Goal: Information Seeking & Learning: Learn about a topic

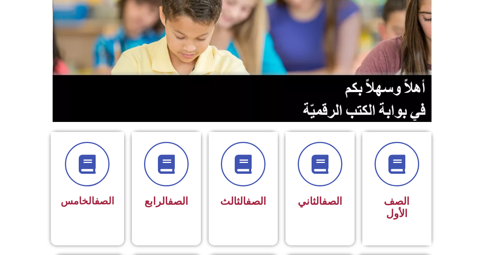
scroll to position [300, 0]
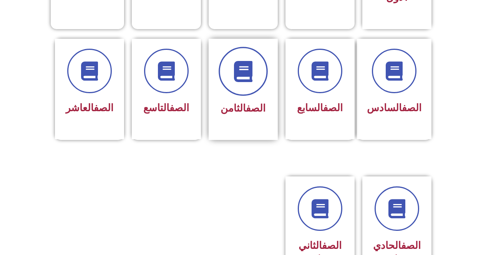
click at [253, 64] on icon at bounding box center [242, 71] width 21 height 21
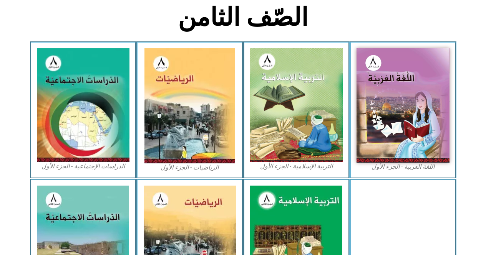
scroll to position [180, 0]
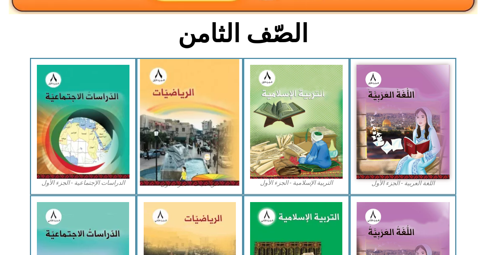
click at [169, 147] on img at bounding box center [189, 122] width 99 height 127
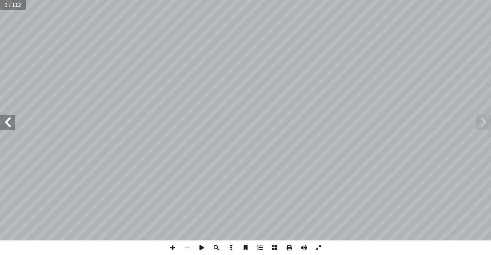
click at [3, 121] on span at bounding box center [7, 122] width 15 height 15
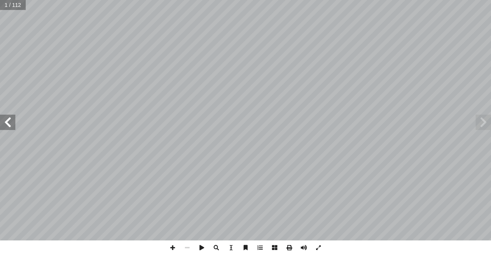
click at [3, 121] on span at bounding box center [7, 122] width 15 height 15
click at [8, 118] on span at bounding box center [7, 122] width 15 height 15
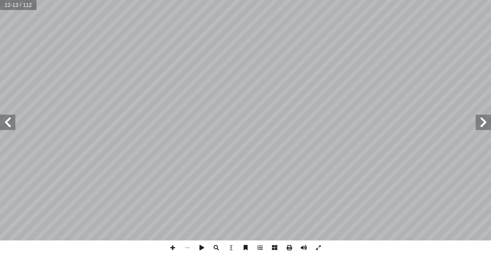
click at [8, 116] on span at bounding box center [7, 122] width 15 height 15
click at [12, 117] on span at bounding box center [7, 122] width 15 height 15
drag, startPoint x: 7, startPoint y: 123, endPoint x: 7, endPoint y: 130, distance: 6.9
click at [7, 125] on span at bounding box center [7, 122] width 15 height 15
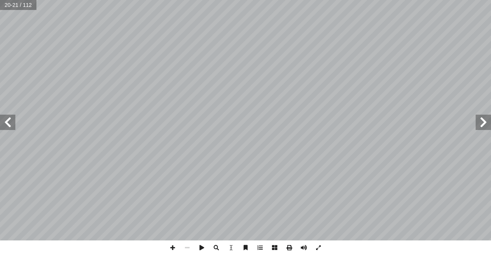
click at [6, 128] on span at bounding box center [7, 122] width 15 height 15
click at [485, 126] on span at bounding box center [483, 122] width 15 height 15
click at [483, 122] on span at bounding box center [483, 122] width 15 height 15
click at [485, 118] on span at bounding box center [483, 122] width 15 height 15
click at [7, 127] on span at bounding box center [7, 122] width 15 height 15
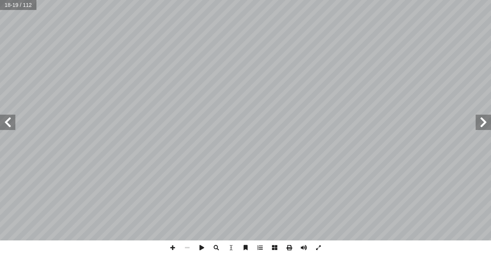
click at [7, 127] on span at bounding box center [7, 122] width 15 height 15
click at [171, 246] on span at bounding box center [172, 248] width 15 height 15
click at [176, 247] on span at bounding box center [172, 248] width 15 height 15
click at [190, 249] on span at bounding box center [187, 248] width 15 height 15
click at [171, 246] on span at bounding box center [172, 248] width 15 height 15
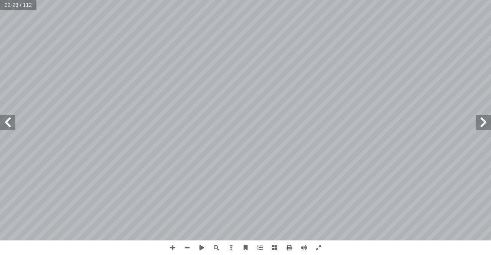
click at [479, 124] on span at bounding box center [483, 122] width 15 height 15
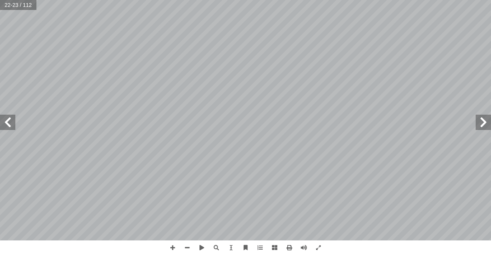
click at [479, 124] on span at bounding box center [483, 122] width 15 height 15
click at [484, 125] on span at bounding box center [483, 122] width 15 height 15
click at [11, 128] on span at bounding box center [7, 122] width 15 height 15
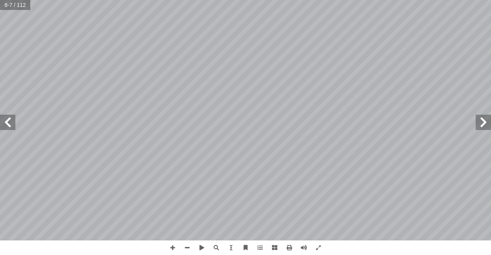
click at [5, 123] on span at bounding box center [7, 122] width 15 height 15
click at [7, 121] on span at bounding box center [7, 122] width 15 height 15
click at [6, 122] on span at bounding box center [7, 122] width 15 height 15
click at [3, 124] on span at bounding box center [7, 122] width 15 height 15
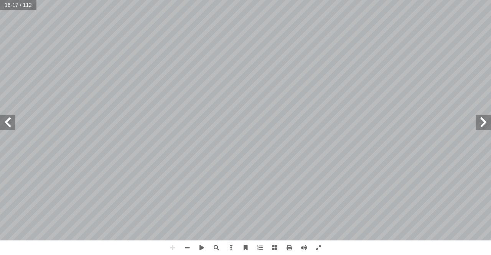
click at [7, 130] on span at bounding box center [7, 122] width 15 height 15
click at [8, 122] on span at bounding box center [7, 122] width 15 height 15
click at [168, 70] on html "الصفحة الرئيسية الصف الأول الصف الثاني الصف الثالث الصف الرابع الصف الخامس الصف…" at bounding box center [245, 35] width 491 height 70
click at [479, 122] on span at bounding box center [483, 122] width 15 height 15
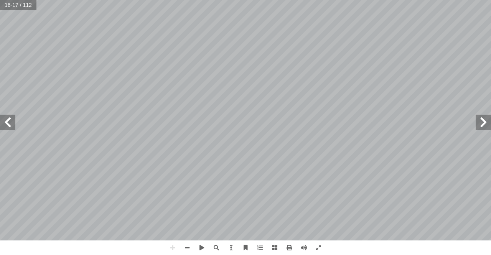
click at [14, 123] on span at bounding box center [7, 122] width 15 height 15
click at [5, 125] on span at bounding box center [7, 122] width 15 height 15
click at [10, 128] on span at bounding box center [7, 122] width 15 height 15
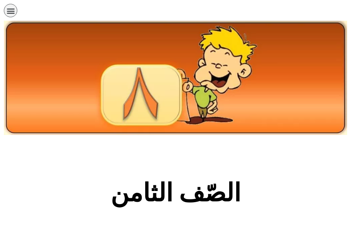
scroll to position [162, 0]
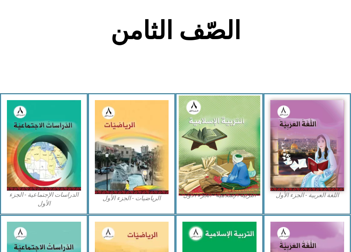
click at [242, 176] on img at bounding box center [219, 146] width 81 height 100
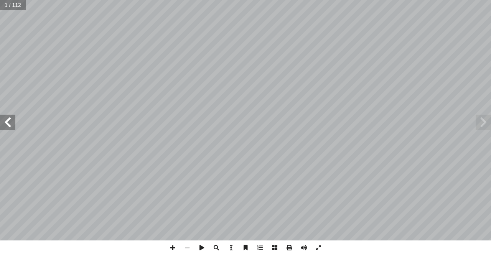
click at [6, 128] on span at bounding box center [7, 122] width 15 height 15
click at [7, 126] on span at bounding box center [7, 122] width 15 height 15
click at [8, 125] on span at bounding box center [7, 122] width 15 height 15
click at [10, 122] on span at bounding box center [7, 122] width 15 height 15
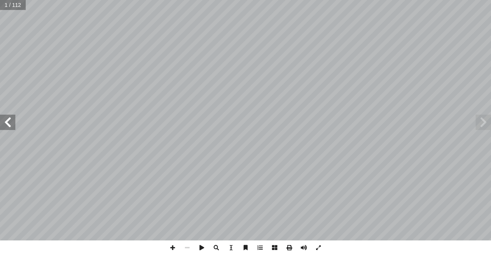
click at [11, 121] on span at bounding box center [7, 122] width 15 height 15
click at [11, 122] on span at bounding box center [7, 122] width 15 height 15
click at [12, 119] on span at bounding box center [7, 122] width 15 height 15
click at [112, 112] on div "التربية الإسلامية للصف الثامن ١٠ المفردات والتراكيب نفسهم: أ ا سرفوا على أ ا كث…" at bounding box center [245, 120] width 491 height 241
click at [2, 126] on span at bounding box center [7, 122] width 15 height 15
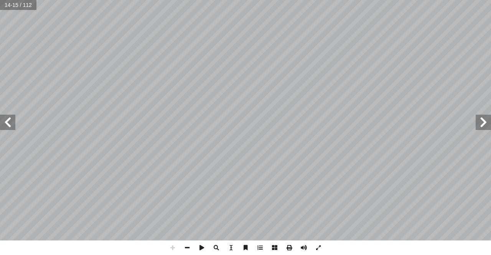
click at [2, 126] on span at bounding box center [7, 122] width 15 height 15
click at [356, 123] on span at bounding box center [483, 122] width 15 height 15
click at [0, 120] on span at bounding box center [7, 122] width 15 height 15
click at [356, 155] on div "التربية الإسلامية للصف الثامن ١٤ لث � ّ الث ُ س ر َّ الد هداف: أ ال� يكونوا قاد…" at bounding box center [245, 120] width 491 height 241
click at [175, 245] on span at bounding box center [172, 248] width 15 height 15
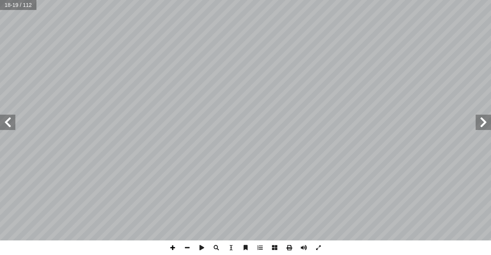
click at [171, 247] on span at bounding box center [172, 248] width 15 height 15
click at [175, 246] on span at bounding box center [172, 248] width 15 height 15
click at [173, 247] on span at bounding box center [172, 248] width 15 height 15
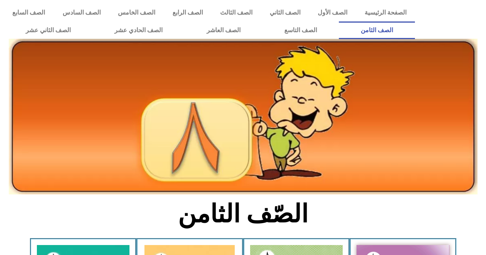
scroll to position [180, 0]
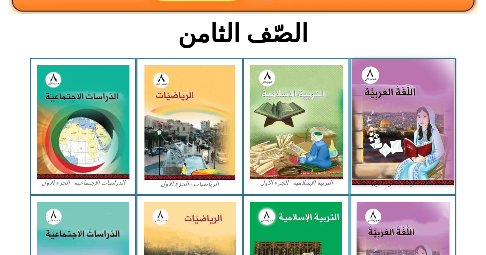
click at [397, 85] on img at bounding box center [403, 122] width 102 height 126
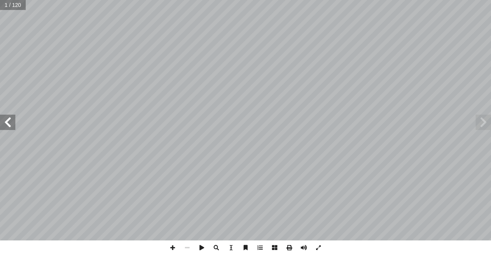
click at [7, 129] on span at bounding box center [7, 122] width 15 height 15
click at [6, 121] on span at bounding box center [7, 122] width 15 height 15
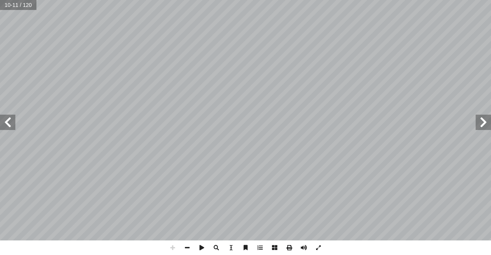
click at [323, 0] on html "الصفحة الرئيسية الصف الأول الصف الثاني الصف الثالث الصف الرابع الصف الخامس الصف…" at bounding box center [245, 35] width 491 height 70
click at [9, 128] on span at bounding box center [7, 122] width 15 height 15
click at [327, 0] on html "الصفحة الرئيسية الصف الأول الصف الثاني الصف الثالث الصف الرابع الصف الخامس الصف…" at bounding box center [245, 35] width 491 height 70
click at [212, 0] on html "الصفحة الرئيسية الصف الأول الصف الثاني الصف الثالث الصف الرابع الصف الخامس الصف…" at bounding box center [245, 35] width 491 height 70
click at [157, 70] on html "الصفحة الرئيسية الصف الأول الصف الثاني الصف الثالث الصف الرابع الصف الخامس الصف…" at bounding box center [245, 35] width 491 height 70
